Goal: Use online tool/utility

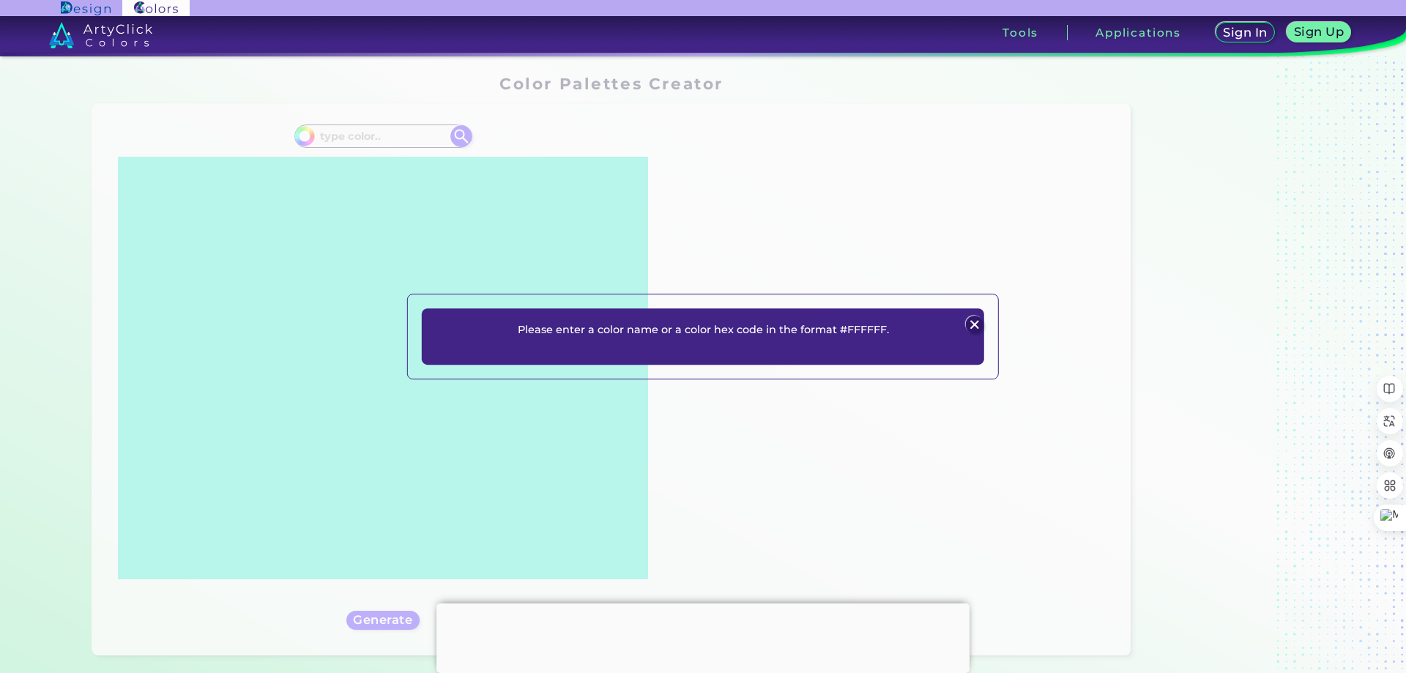
click at [976, 329] on img at bounding box center [974, 325] width 18 height 18
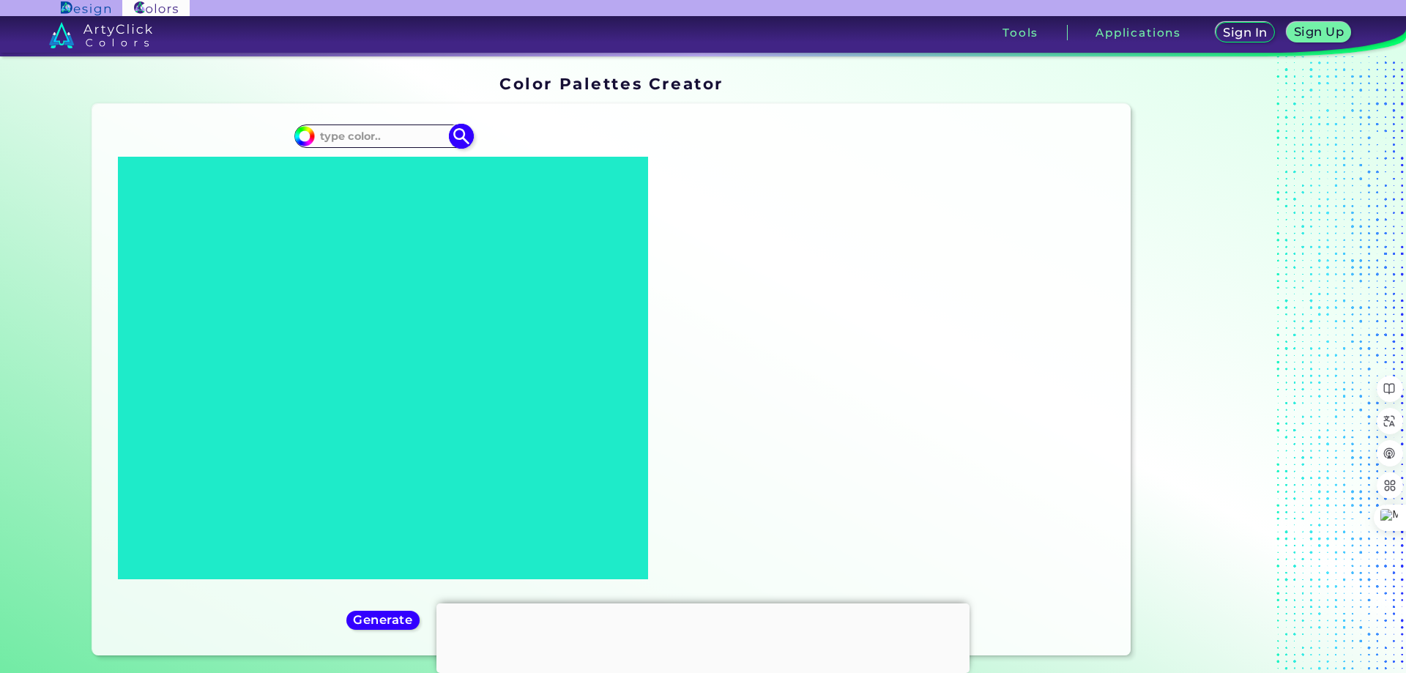
click at [355, 132] on input at bounding box center [383, 136] width 136 height 20
paste input "#132a87"
type input "#132a87"
click at [464, 136] on img at bounding box center [461, 137] width 26 height 26
type input "#132a87"
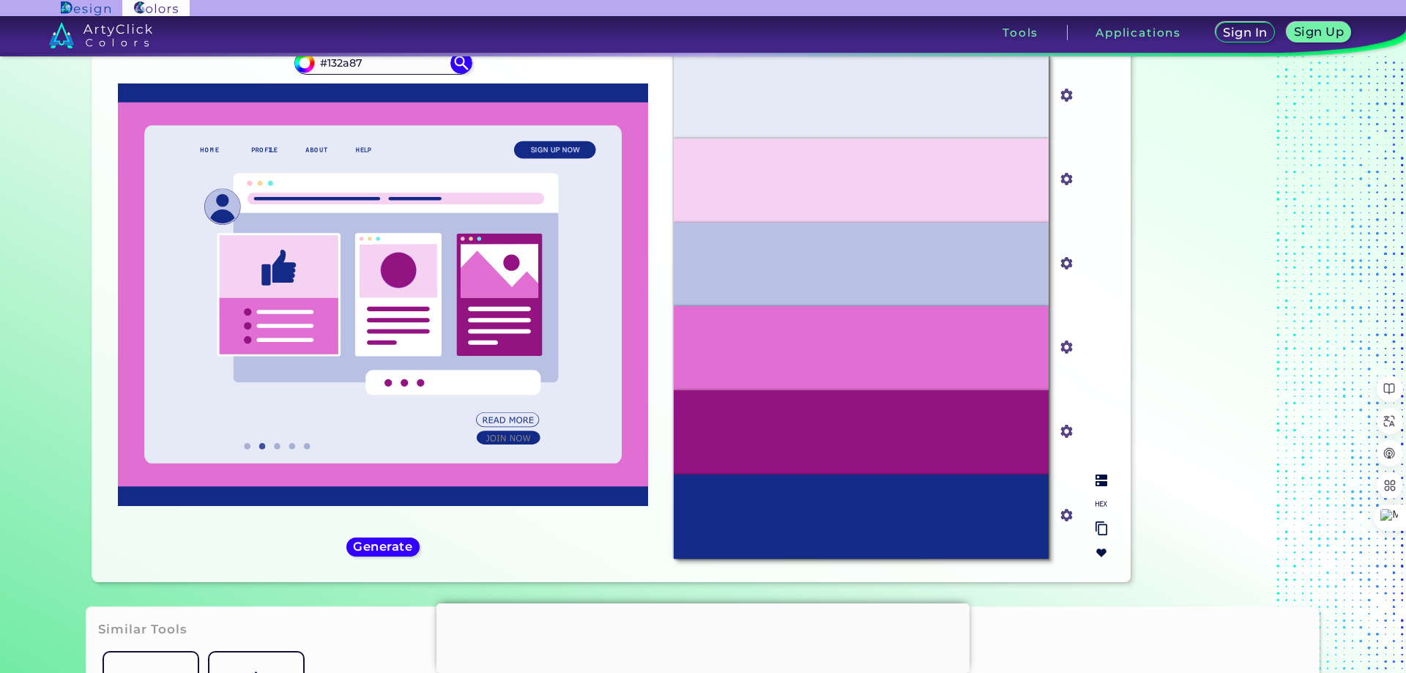
scroll to position [169, 0]
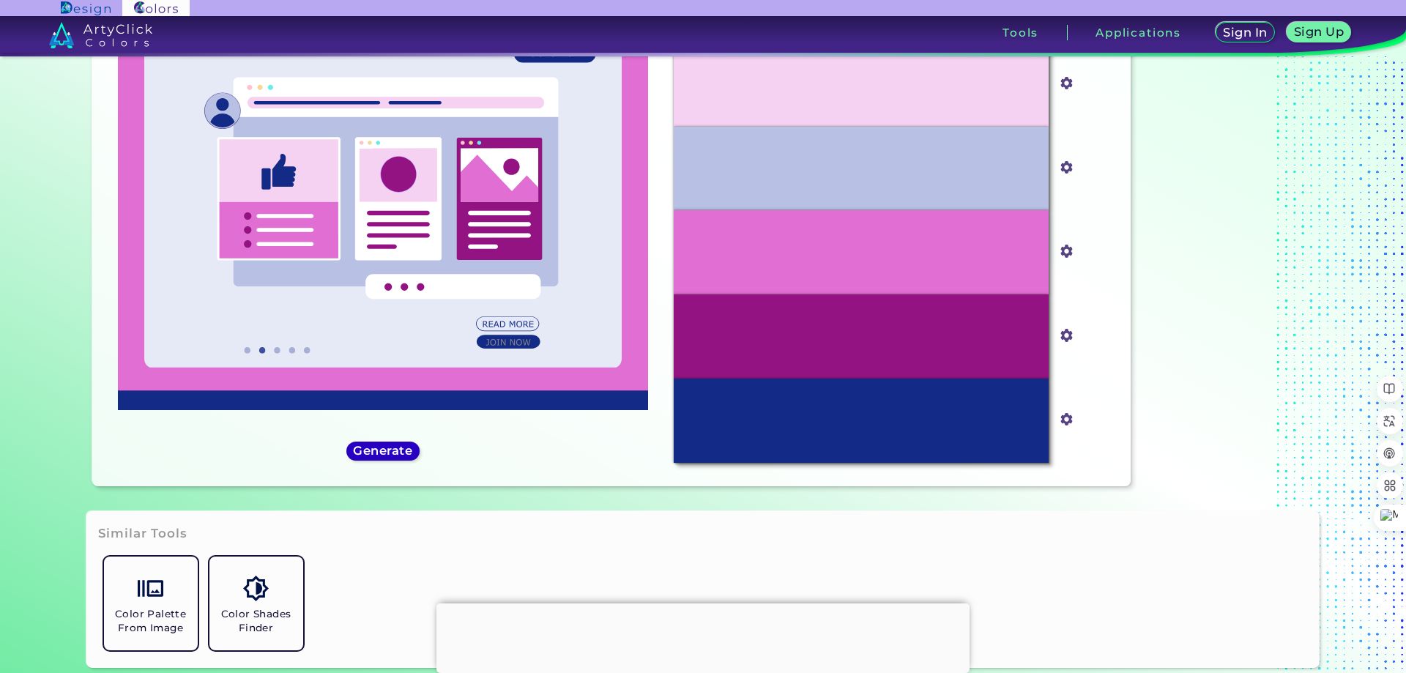
click at [396, 450] on h5 "Generate" at bounding box center [382, 450] width 53 height 11
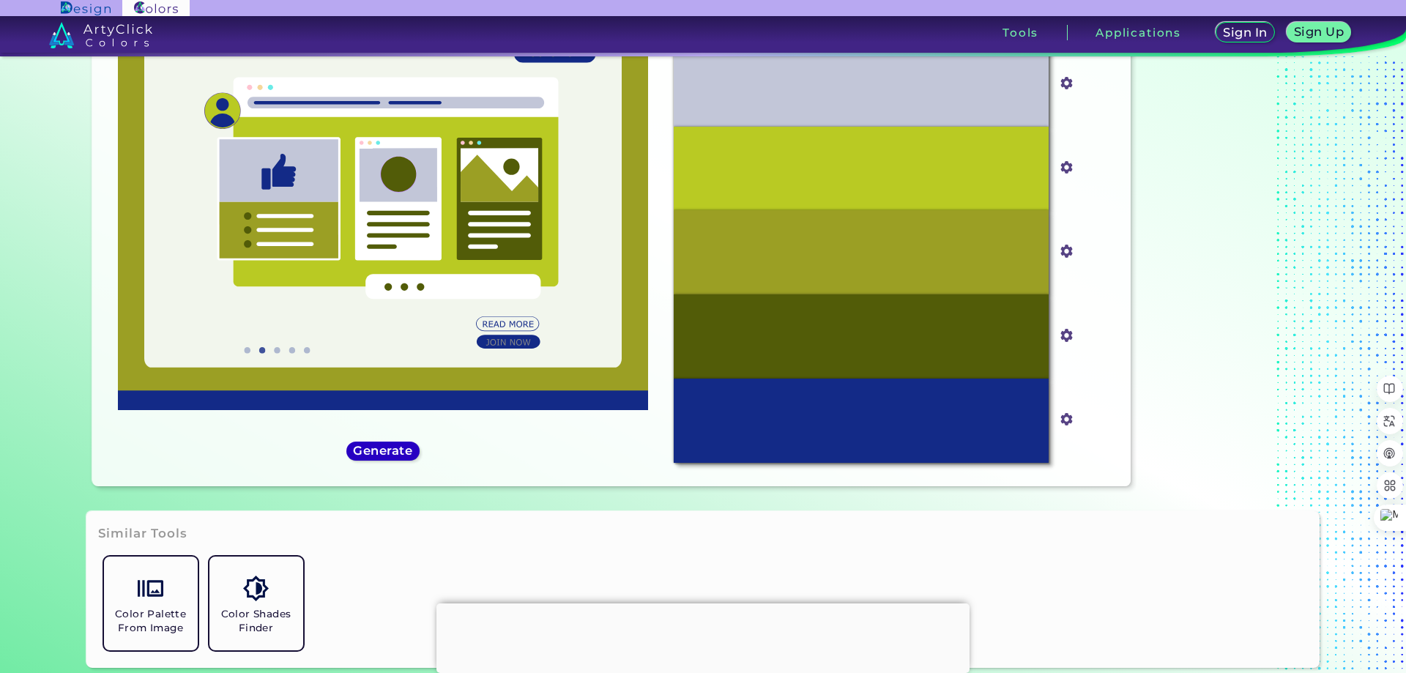
click at [396, 450] on h5 "Generate" at bounding box center [382, 450] width 53 height 11
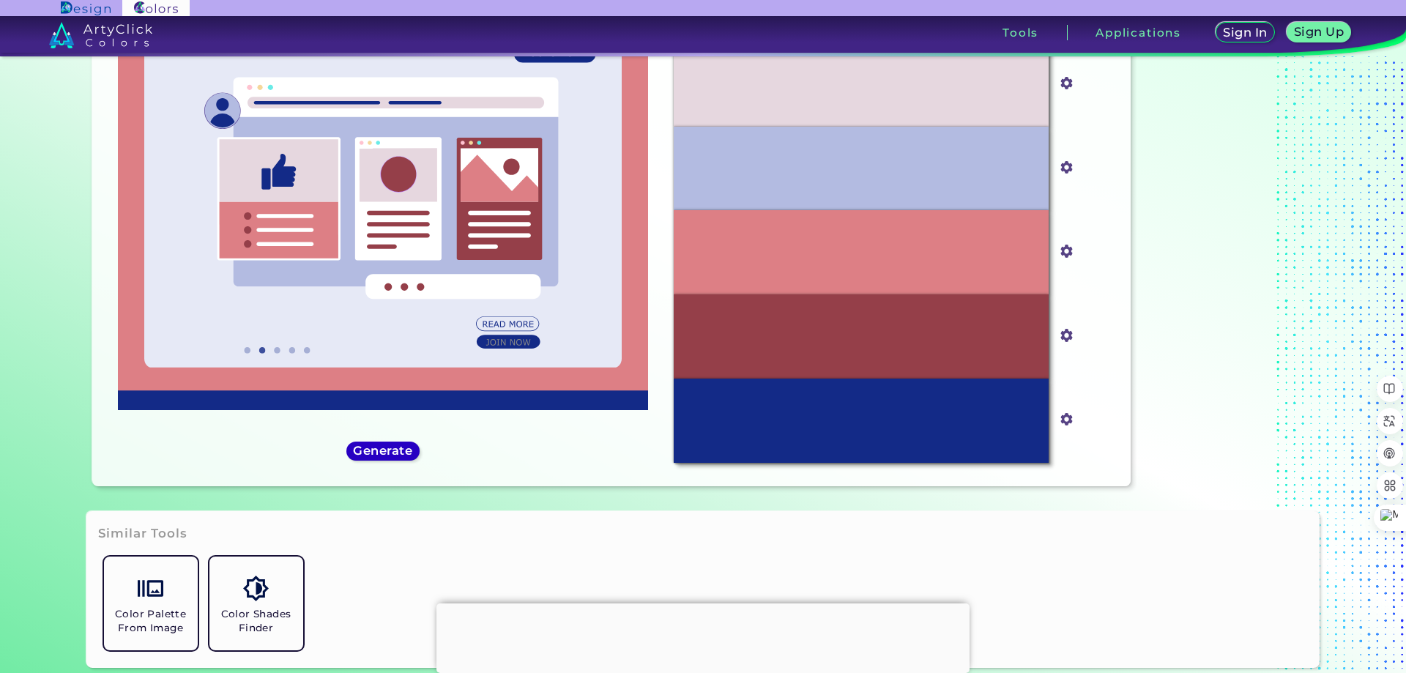
click at [396, 450] on h5 "Generate" at bounding box center [382, 450] width 53 height 11
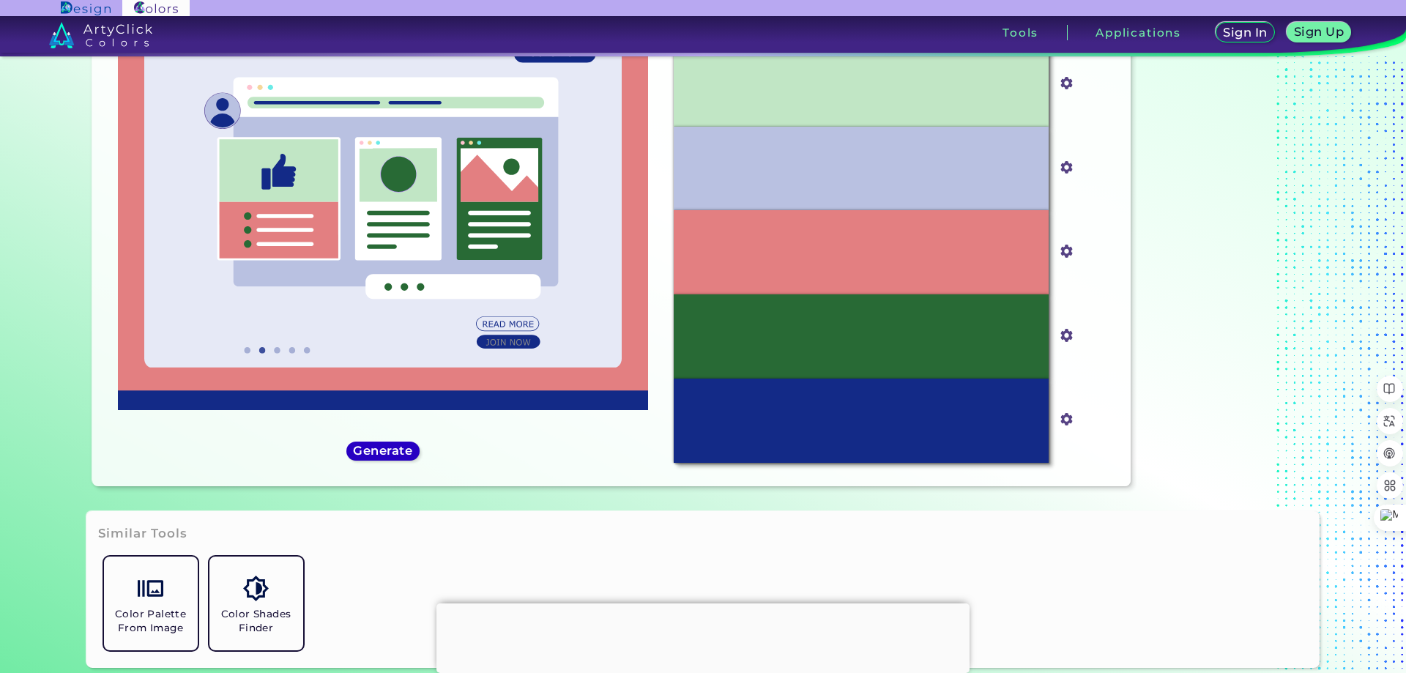
click at [396, 451] on h5 "Generate" at bounding box center [382, 450] width 53 height 11
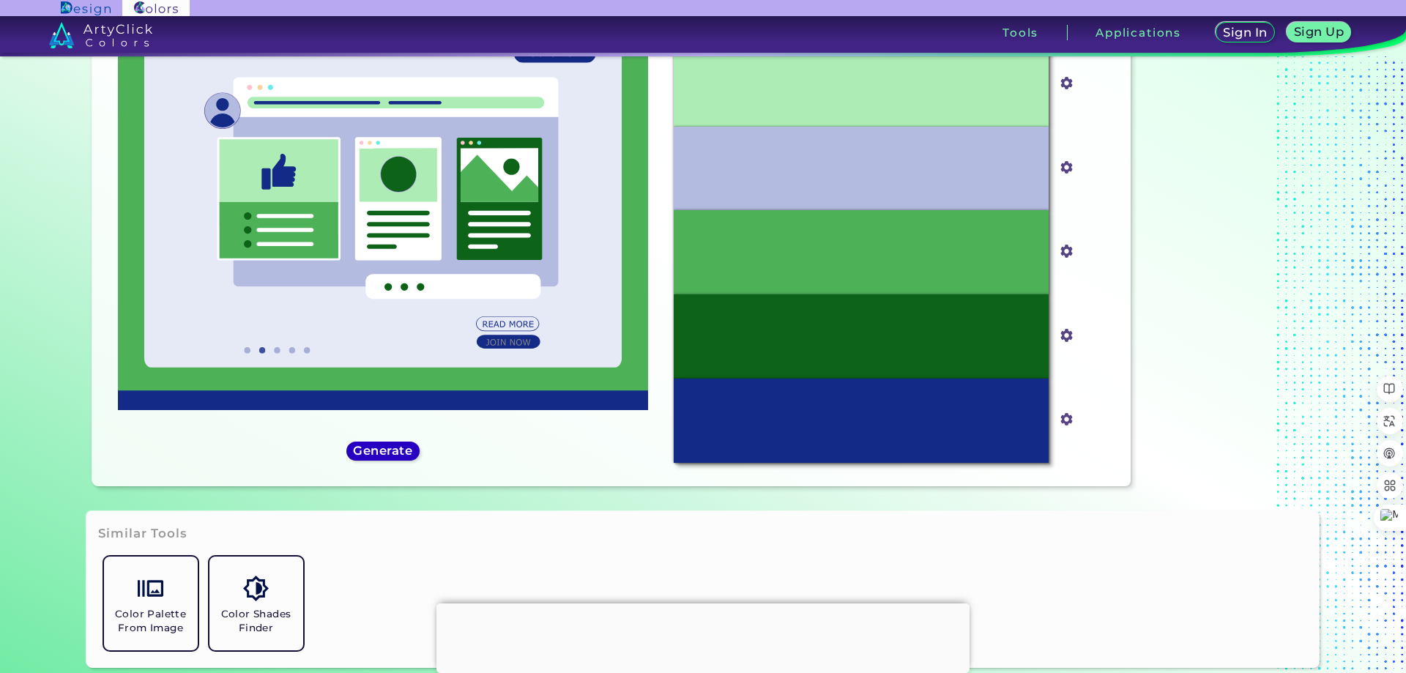
click at [396, 451] on h5 "Generate" at bounding box center [383, 451] width 62 height 12
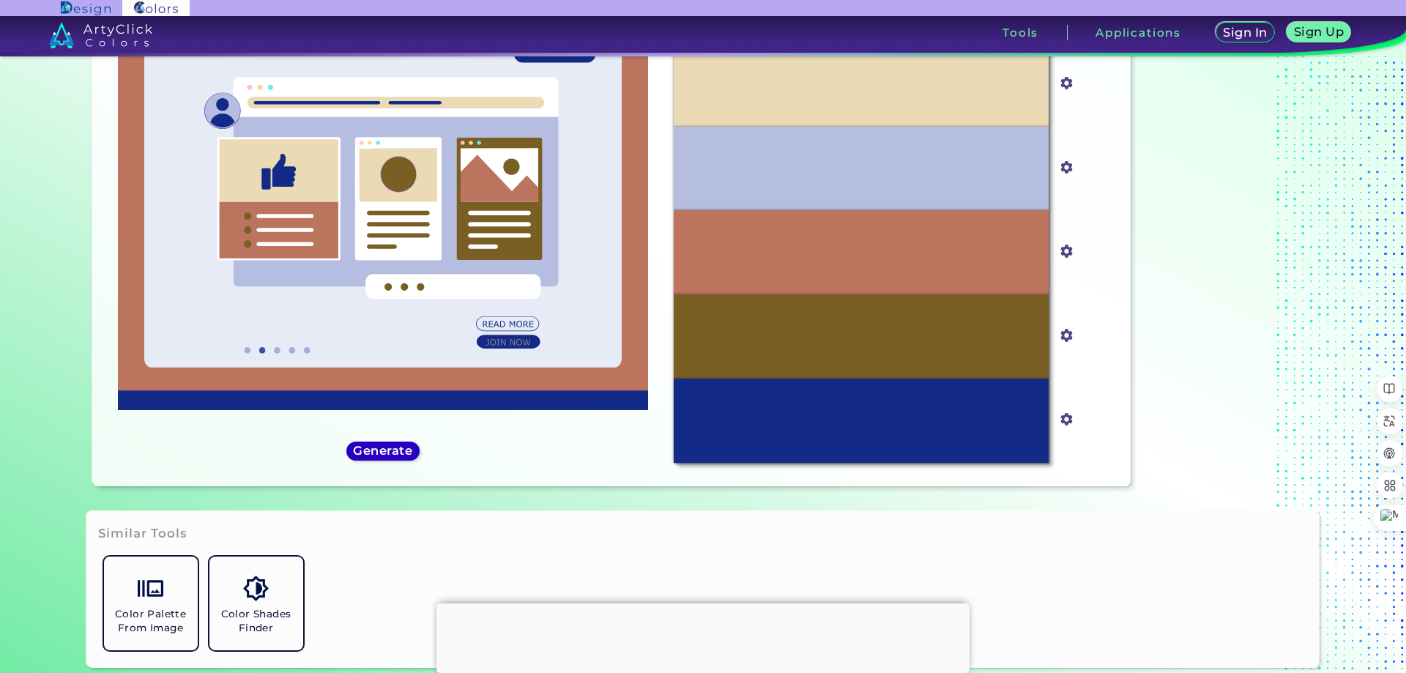
click at [373, 449] on h5 "Generate" at bounding box center [382, 450] width 53 height 11
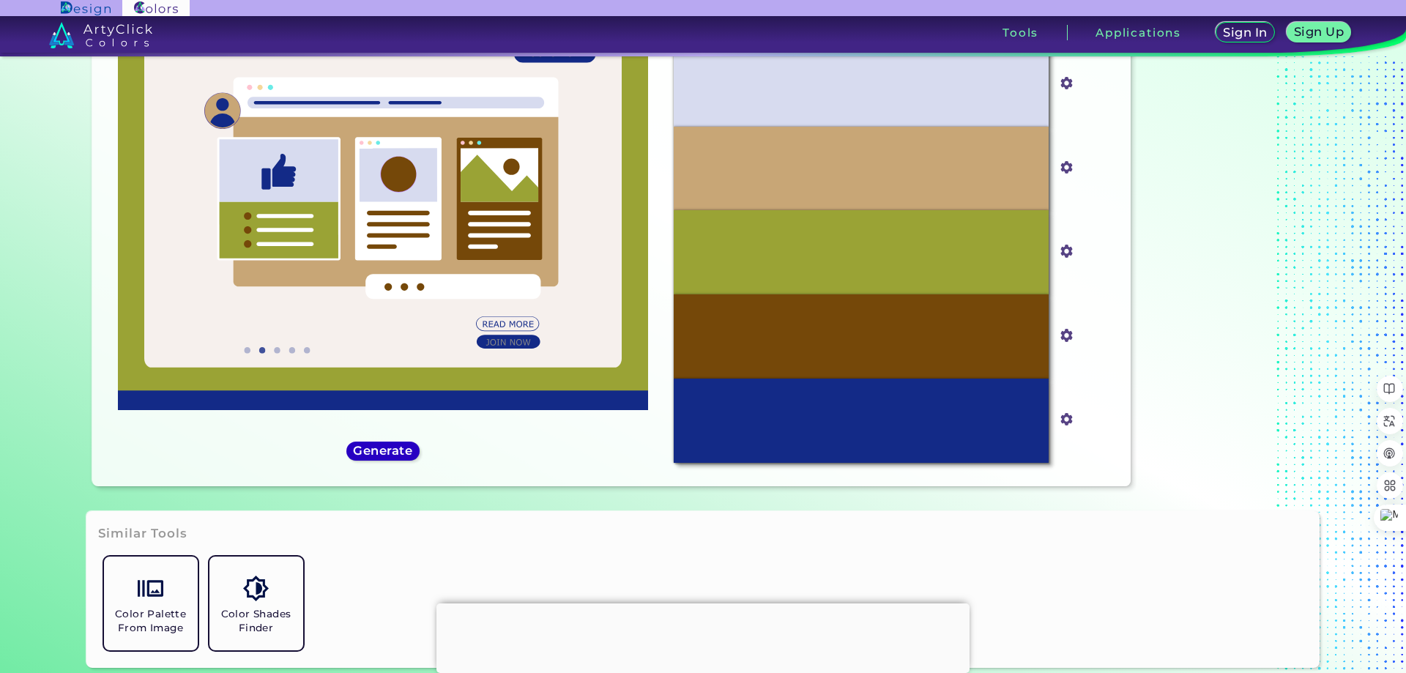
click at [372, 450] on h5 "Generate" at bounding box center [382, 450] width 53 height 11
